Goal: Task Accomplishment & Management: Use online tool/utility

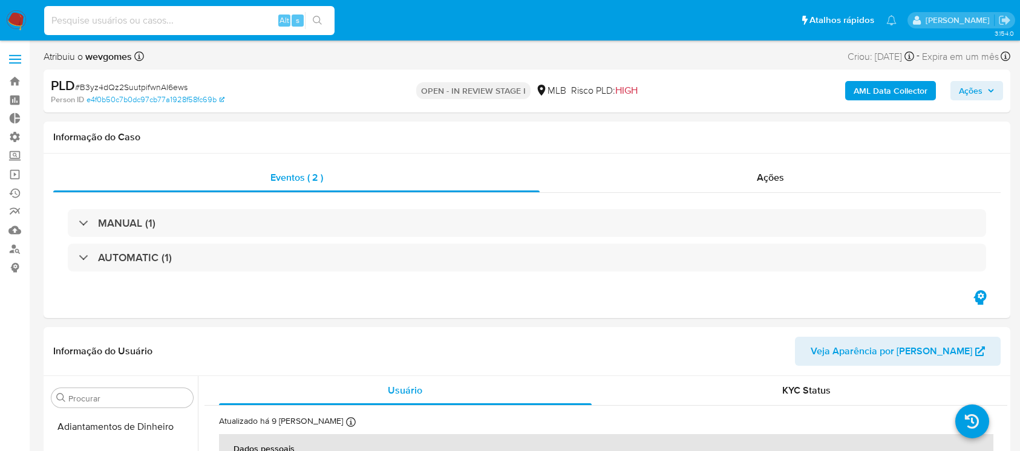
select select "10"
type input "V2Xg5080RzIPuzRFe6MQN2WB"
click at [313, 22] on icon "search-icon" at bounding box center [318, 21] width 10 height 10
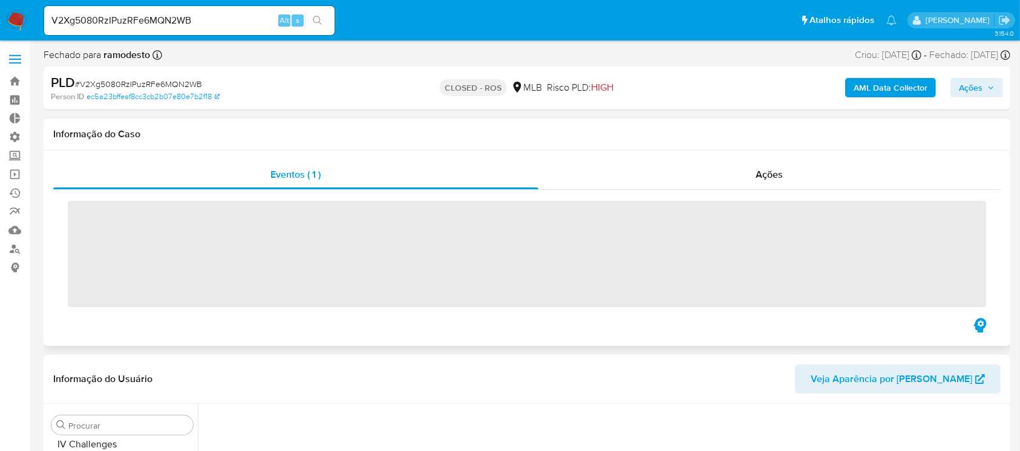
scroll to position [540, 0]
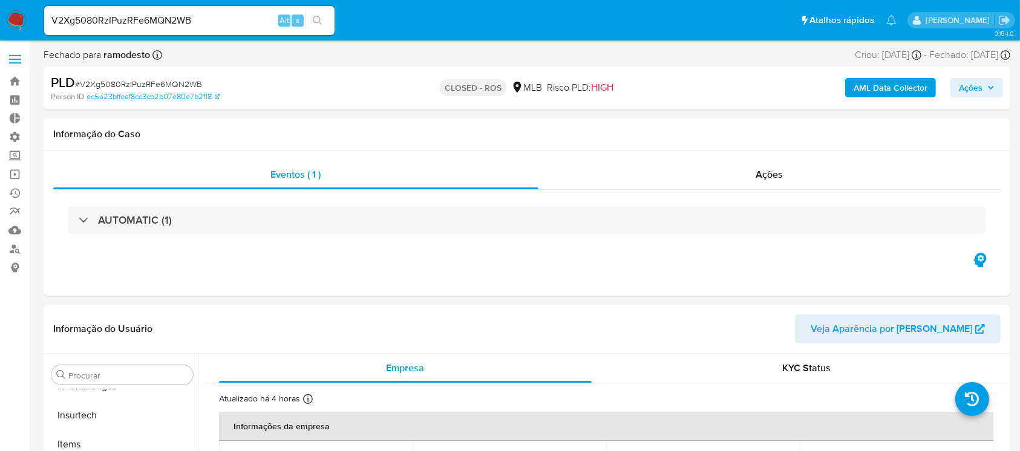
select select "10"
click at [15, 81] on link "Bandeja" at bounding box center [72, 81] width 144 height 19
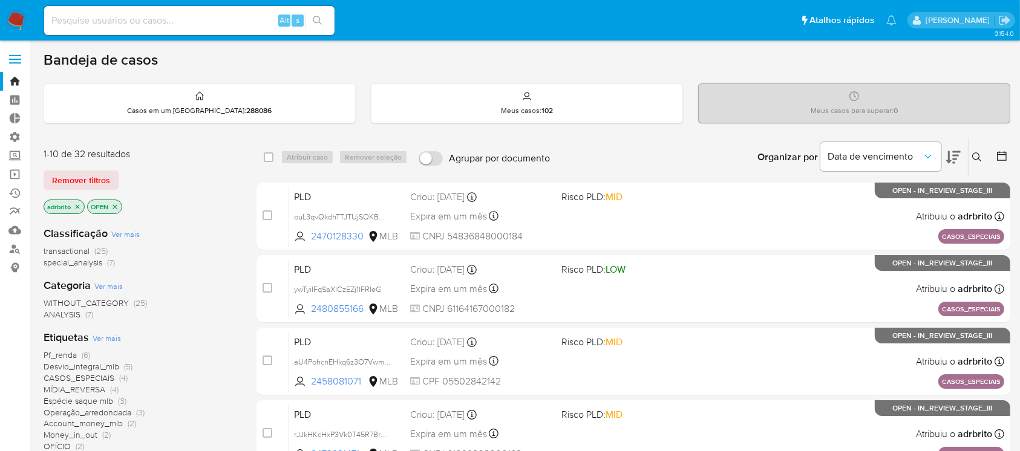
click at [76, 204] on icon "close-filter" at bounding box center [78, 206] width 4 height 4
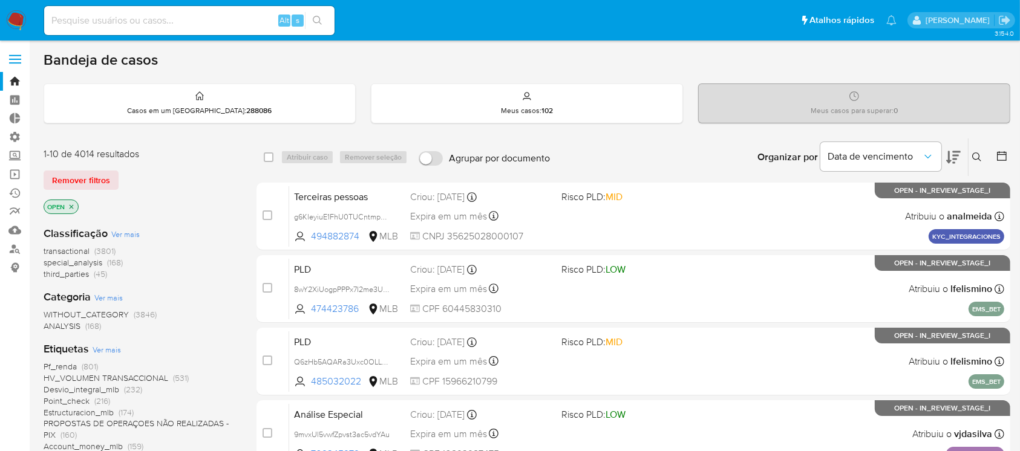
click at [1001, 154] on icon at bounding box center [1002, 156] width 10 height 10
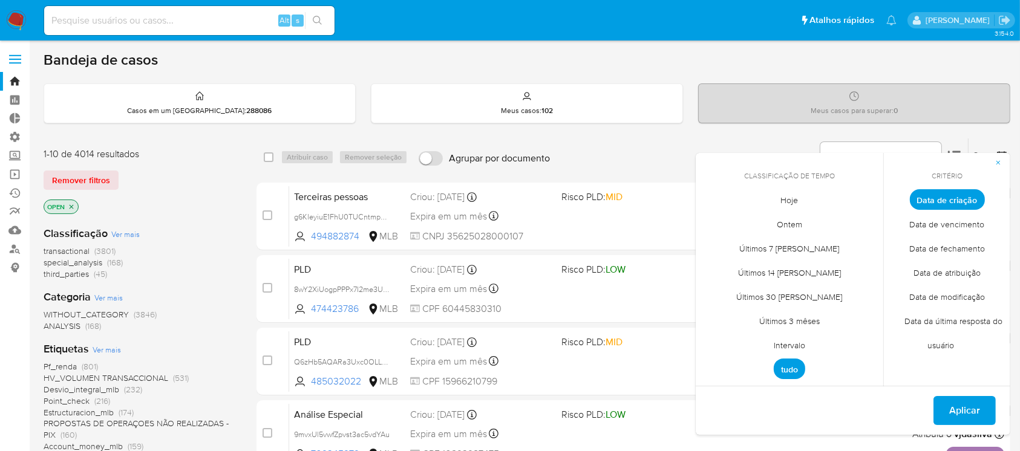
click at [780, 350] on span "Intervalo" at bounding box center [789, 345] width 57 height 25
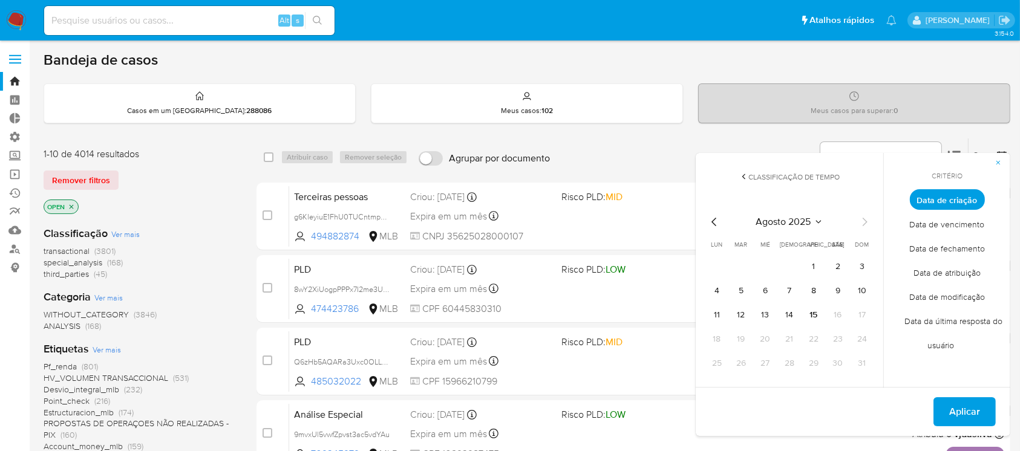
drag, startPoint x: 711, startPoint y: 229, endPoint x: 715, endPoint y: 220, distance: 9.5
click at [715, 220] on icon "Mes anterior" at bounding box center [714, 222] width 15 height 15
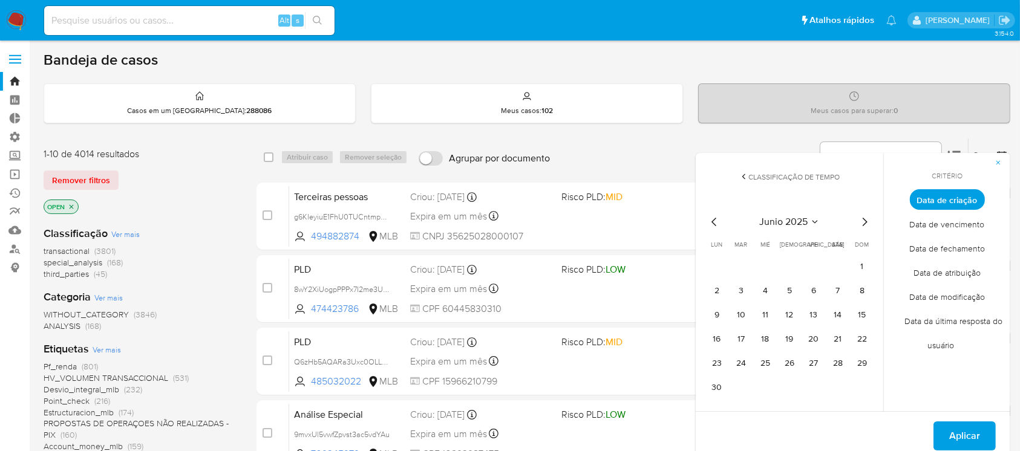
click at [863, 220] on icon "Mes siguiente" at bounding box center [864, 222] width 15 height 15
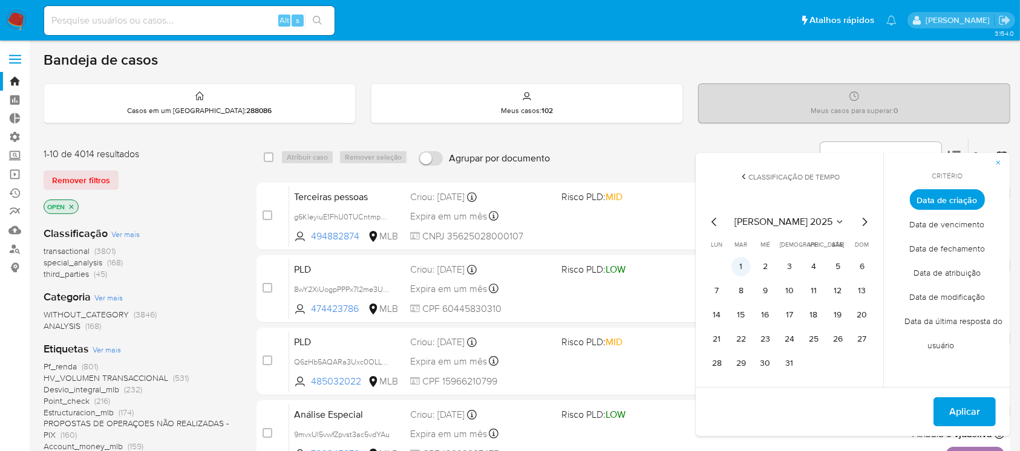
click at [740, 268] on button "1" at bounding box center [740, 266] width 19 height 19
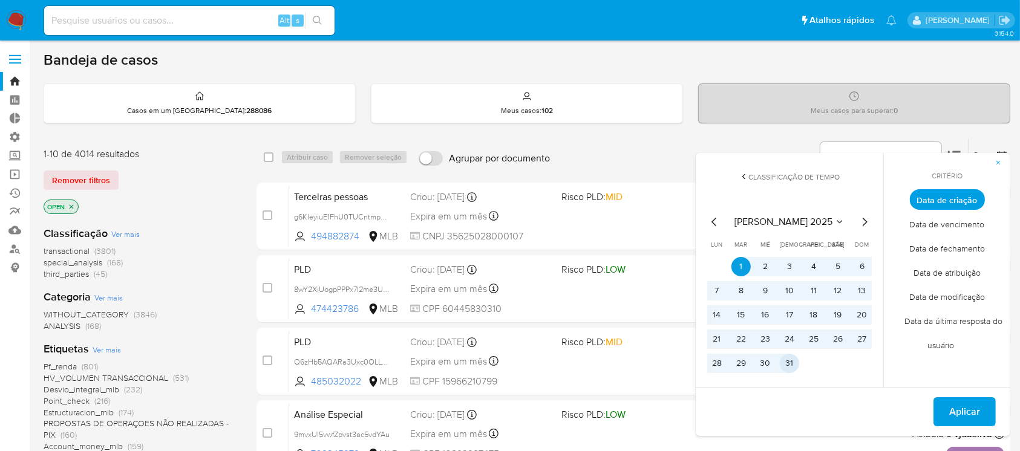
click at [787, 360] on button "31" at bounding box center [788, 363] width 19 height 19
click at [977, 409] on span "Aplicar" at bounding box center [964, 411] width 31 height 27
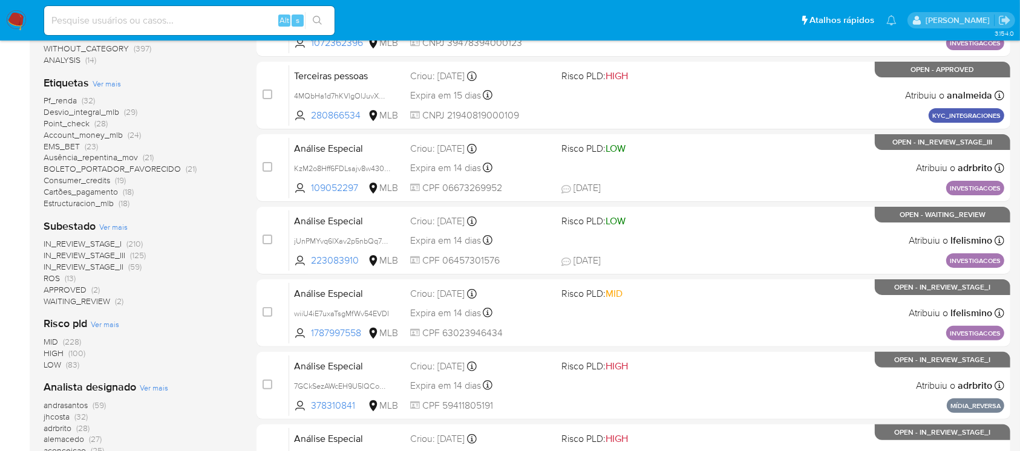
scroll to position [273, 0]
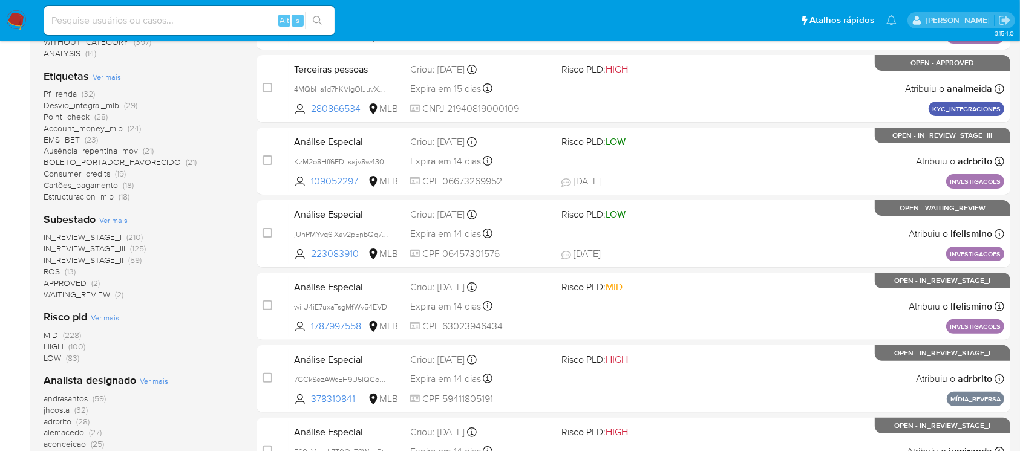
click at [51, 268] on span "ROS" at bounding box center [52, 271] width 16 height 12
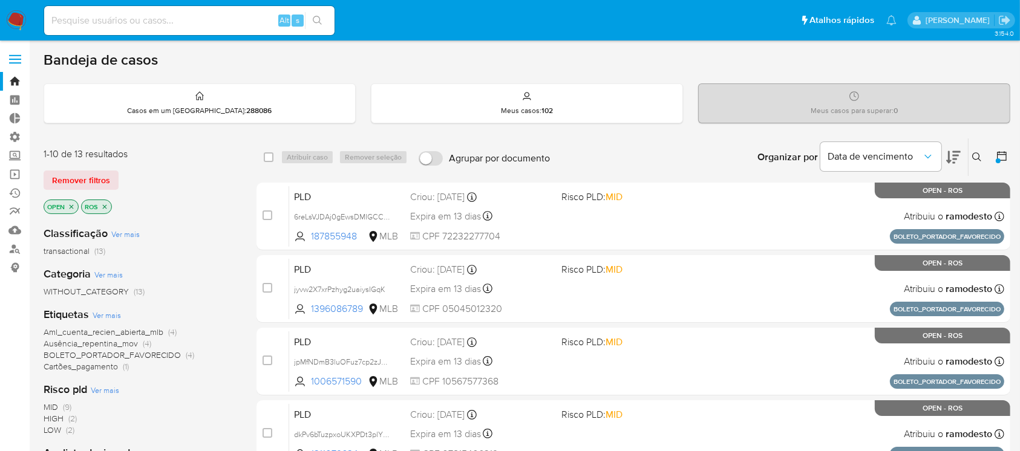
click at [106, 206] on icon "close-filter" at bounding box center [104, 206] width 7 height 7
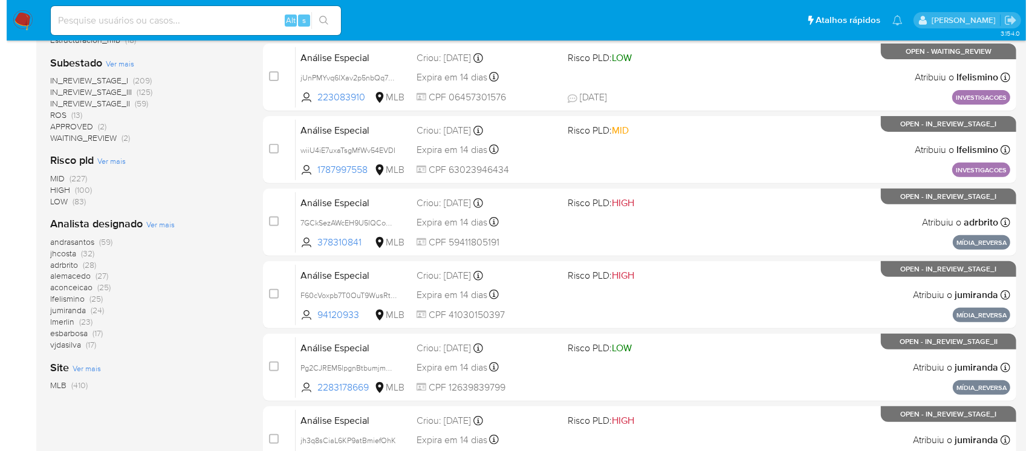
scroll to position [433, 0]
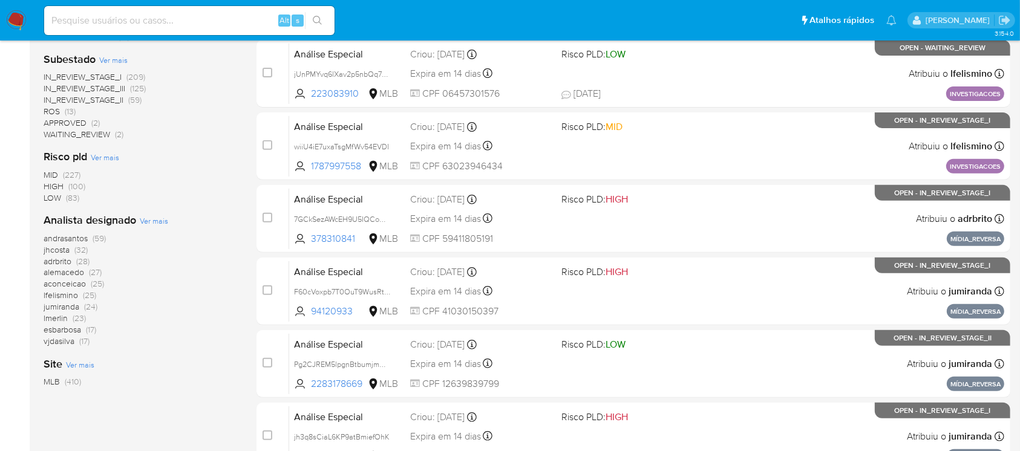
click at [154, 220] on span "Ver mais" at bounding box center [154, 220] width 28 height 11
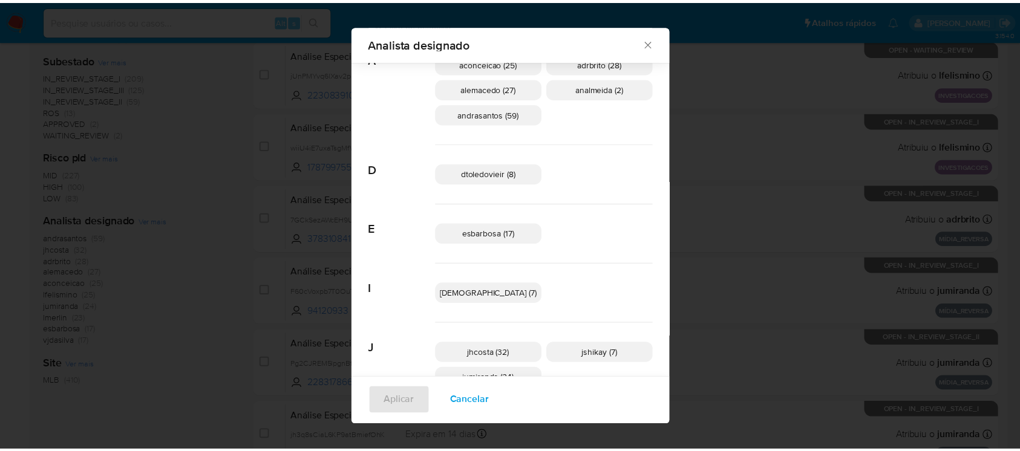
scroll to position [44, 0]
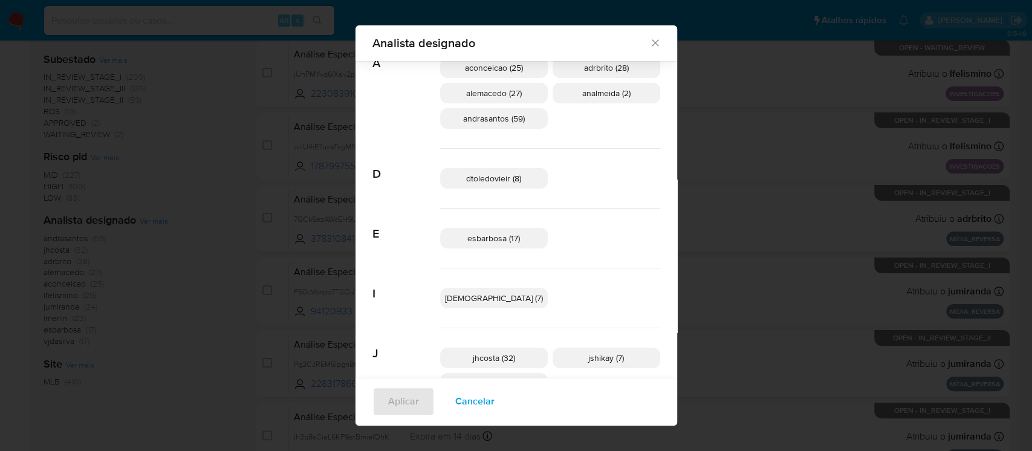
click at [649, 47] on icon "Fechar" at bounding box center [655, 43] width 12 height 12
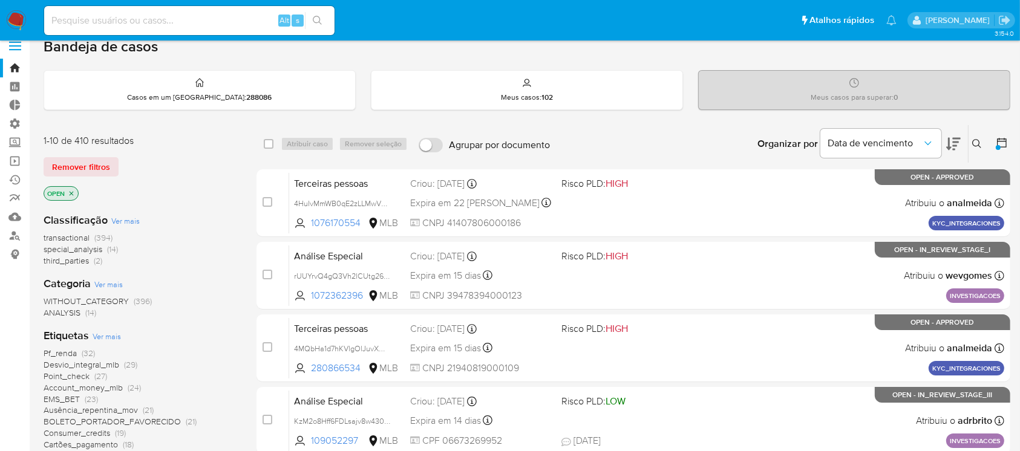
scroll to position [0, 0]
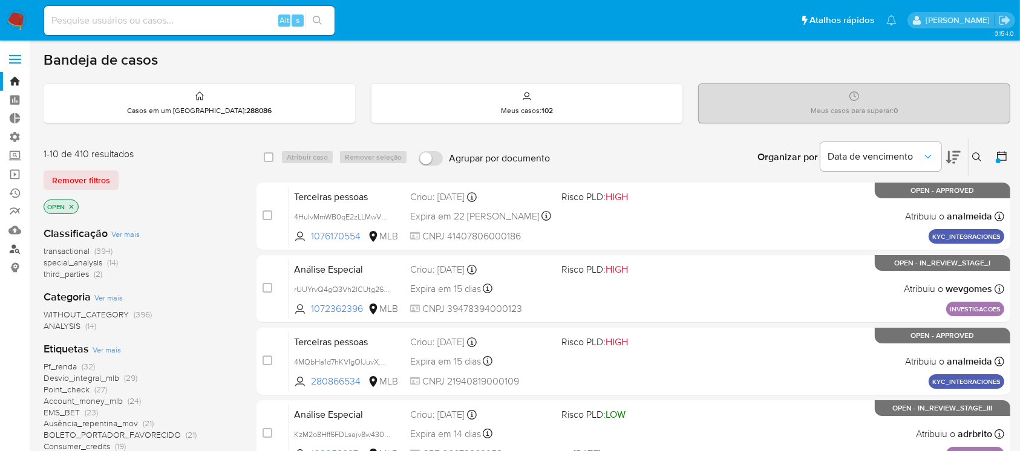
click at [13, 246] on link "Localizador de pessoas" at bounding box center [72, 248] width 144 height 19
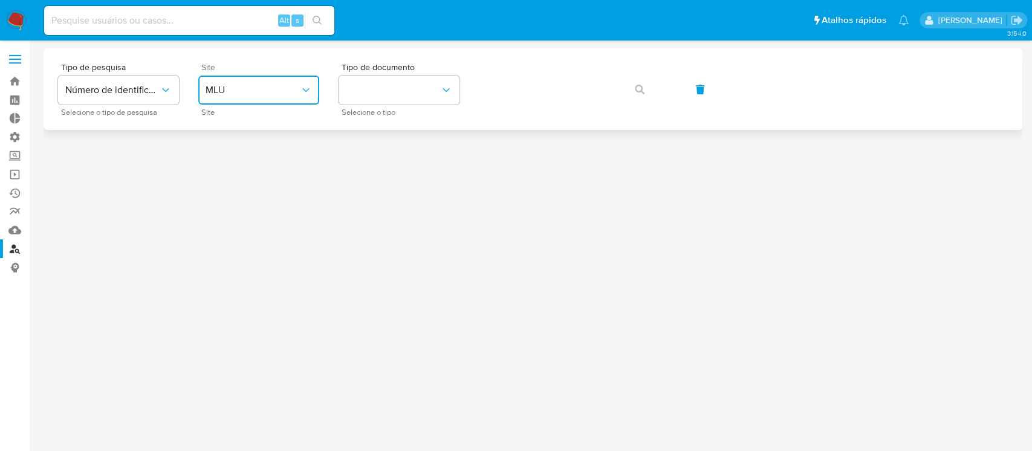
click at [308, 94] on icon "site_id" at bounding box center [306, 90] width 12 height 12
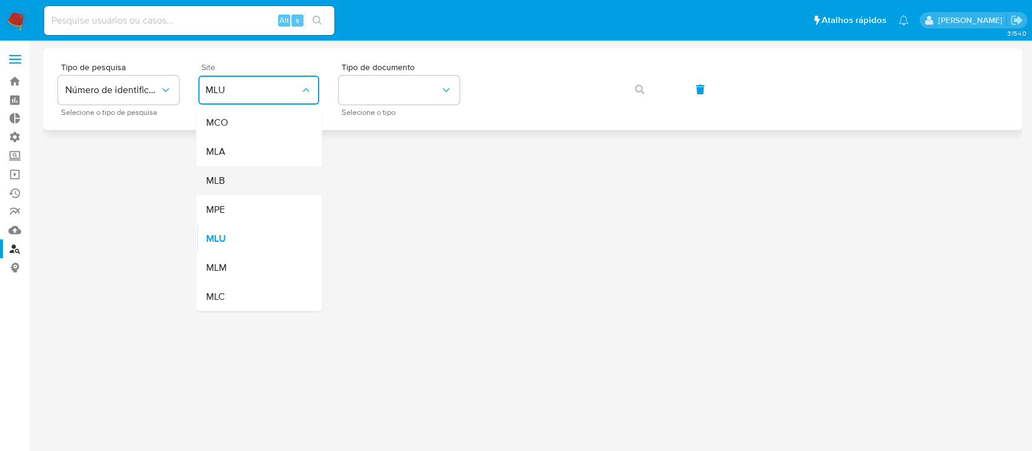
click at [241, 183] on div "MLB" at bounding box center [255, 180] width 99 height 29
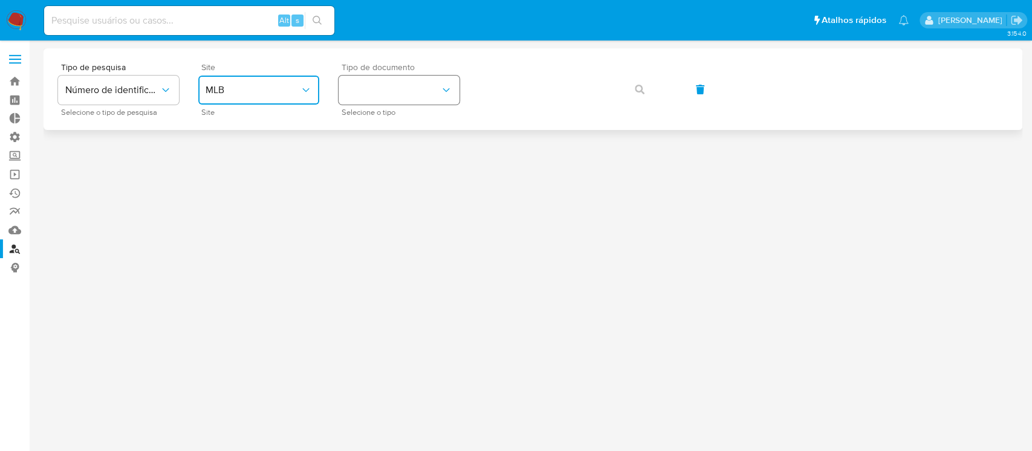
click at [440, 88] on button "identificationType" at bounding box center [399, 90] width 121 height 29
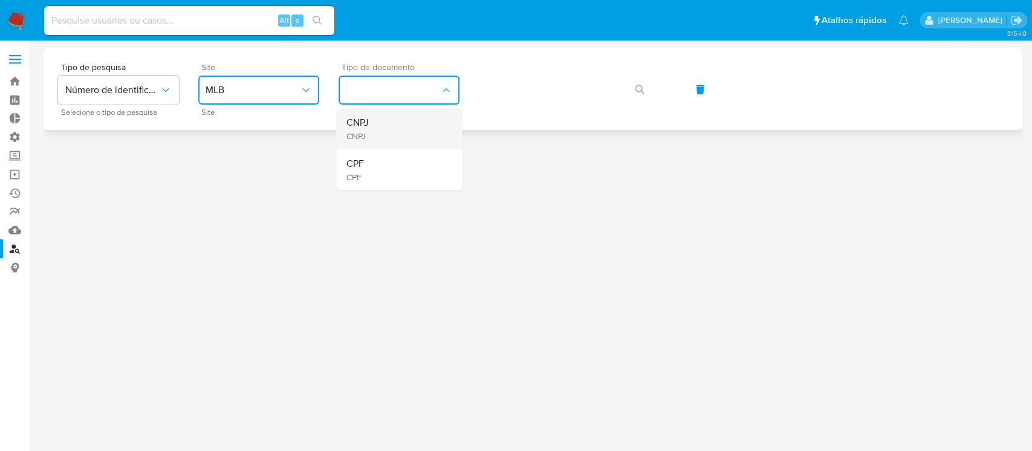
click at [393, 129] on div "CNPJ CNPJ" at bounding box center [395, 128] width 99 height 41
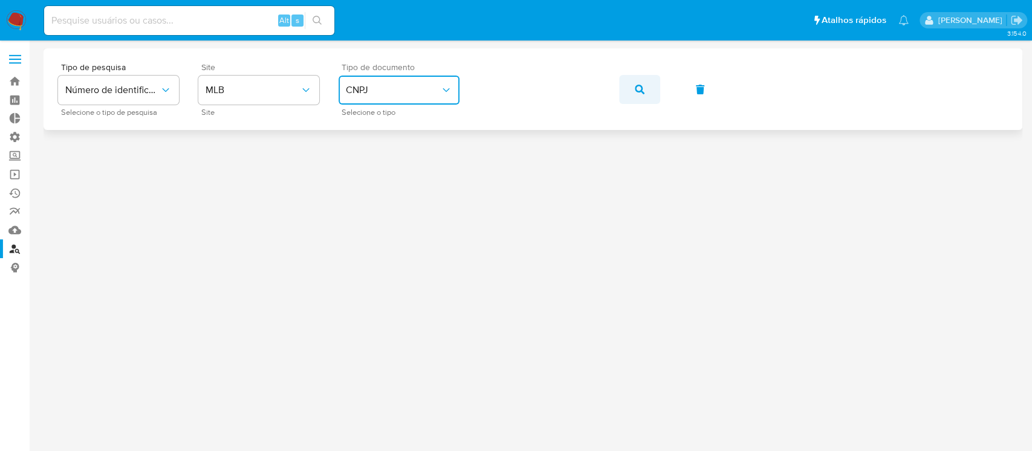
click at [643, 91] on icon "button" at bounding box center [640, 90] width 10 height 10
